Goal: Task Accomplishment & Management: Use online tool/utility

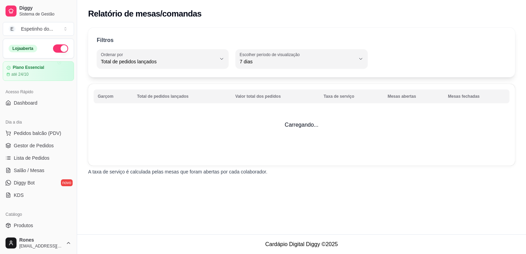
select select "TOTAL_OF_ORDERS"
select select "7"
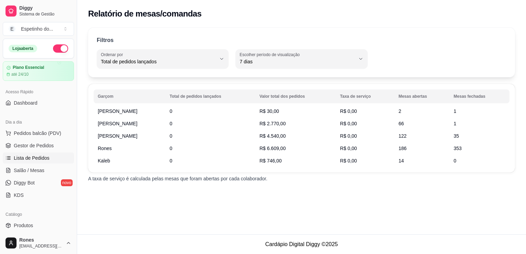
click at [29, 159] on span "Lista de Pedidos" at bounding box center [32, 158] width 36 height 7
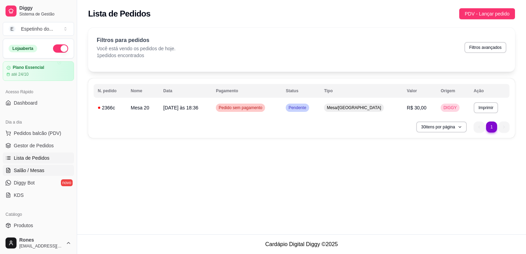
click at [41, 168] on span "Salão / Mesas" at bounding box center [29, 170] width 31 height 7
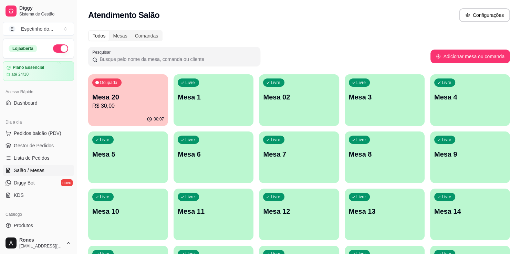
click at [142, 107] on p "R$ 30,00" at bounding box center [128, 106] width 72 height 8
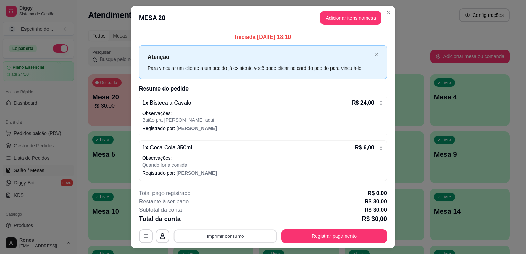
click at [231, 238] on button "Imprimir consumo" at bounding box center [225, 235] width 103 height 13
click at [237, 206] on button "Impressora" at bounding box center [225, 206] width 48 height 11
